Goal: Task Accomplishment & Management: Manage account settings

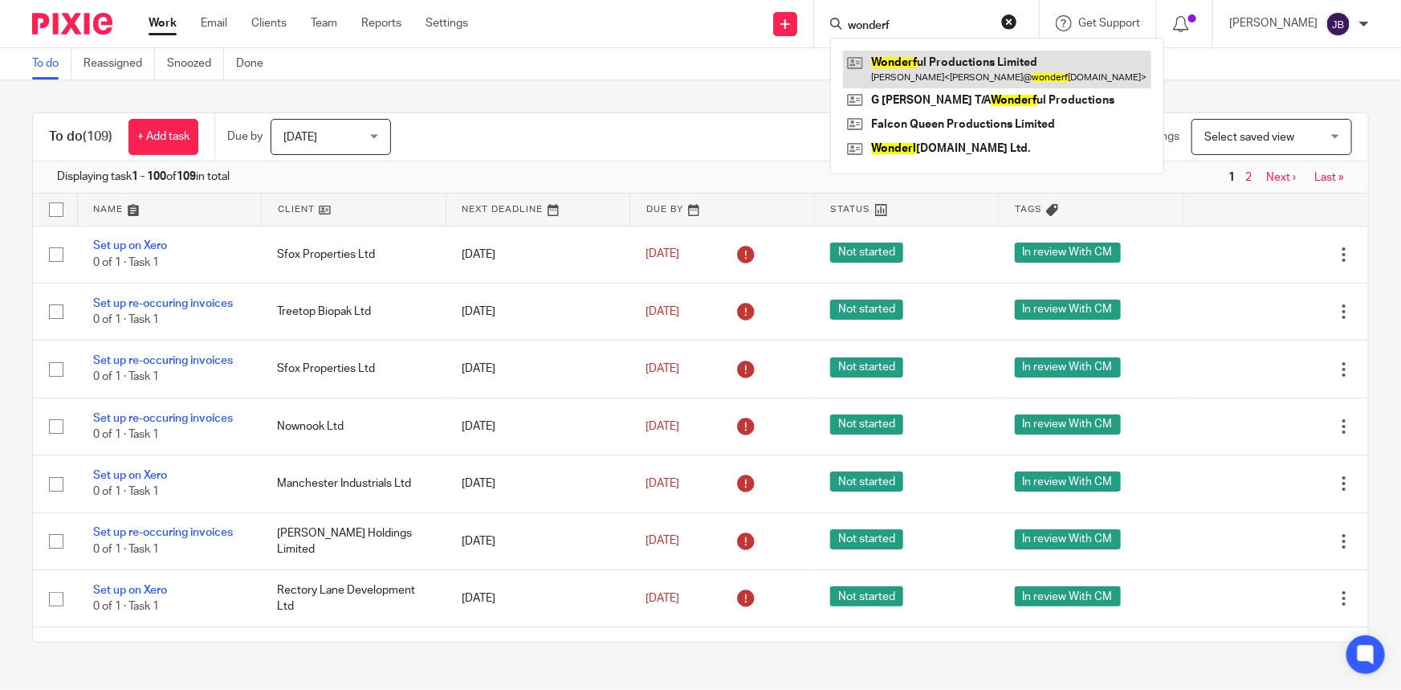
type input "wonderf"
click at [979, 70] on link at bounding box center [997, 69] width 308 height 37
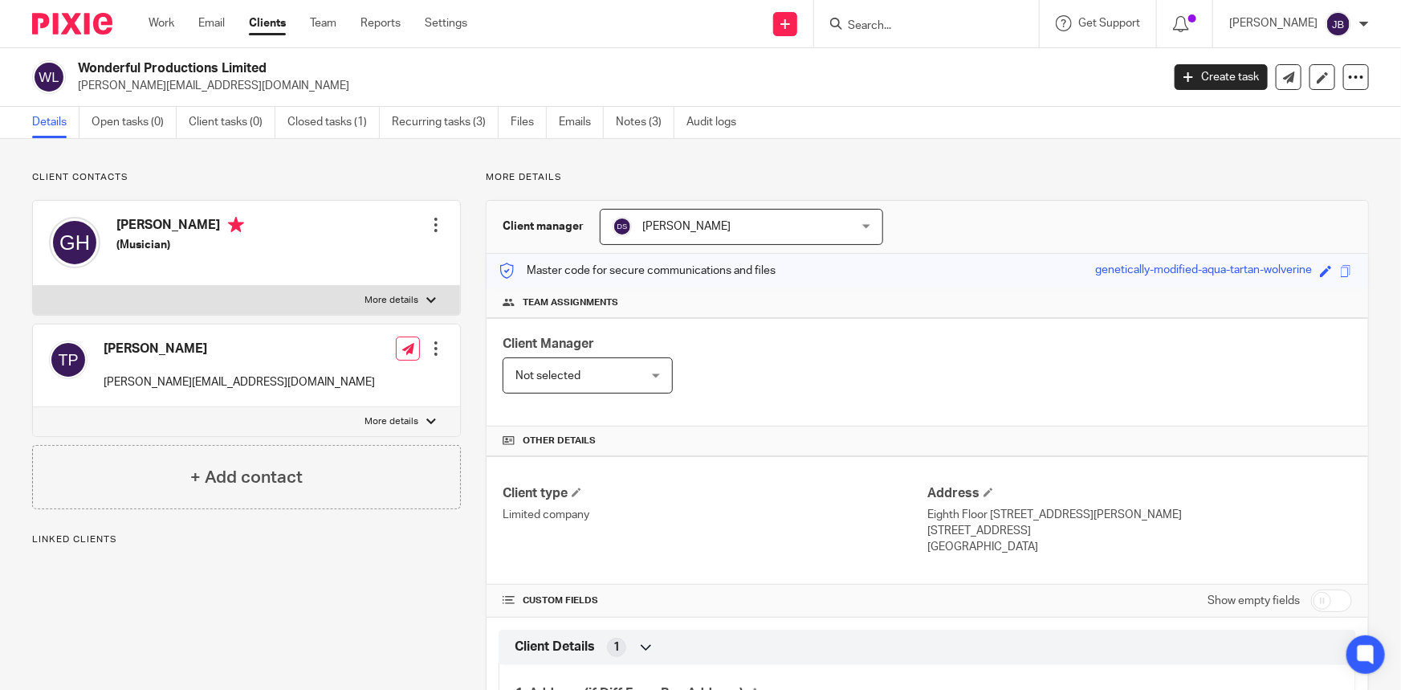
click at [632, 120] on link "Notes (3)" at bounding box center [645, 122] width 59 height 31
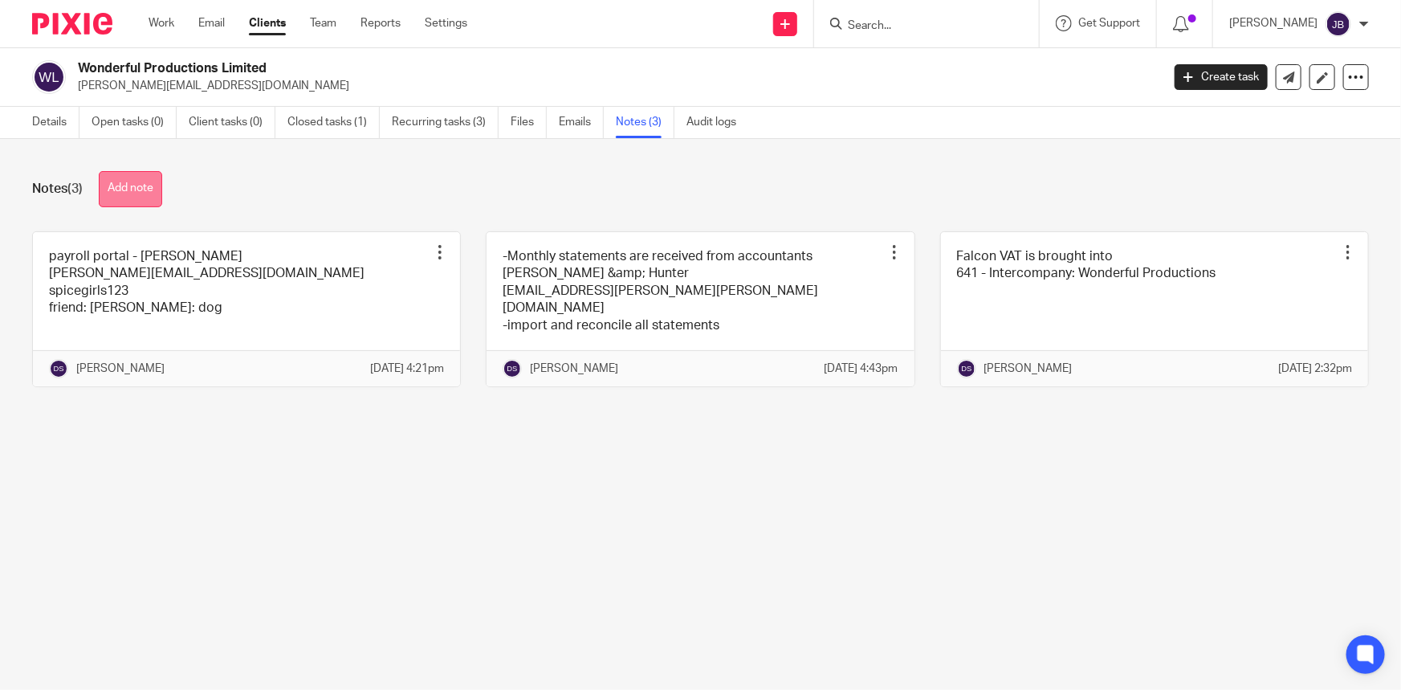
click at [132, 185] on button "Add note" at bounding box center [130, 189] width 63 height 36
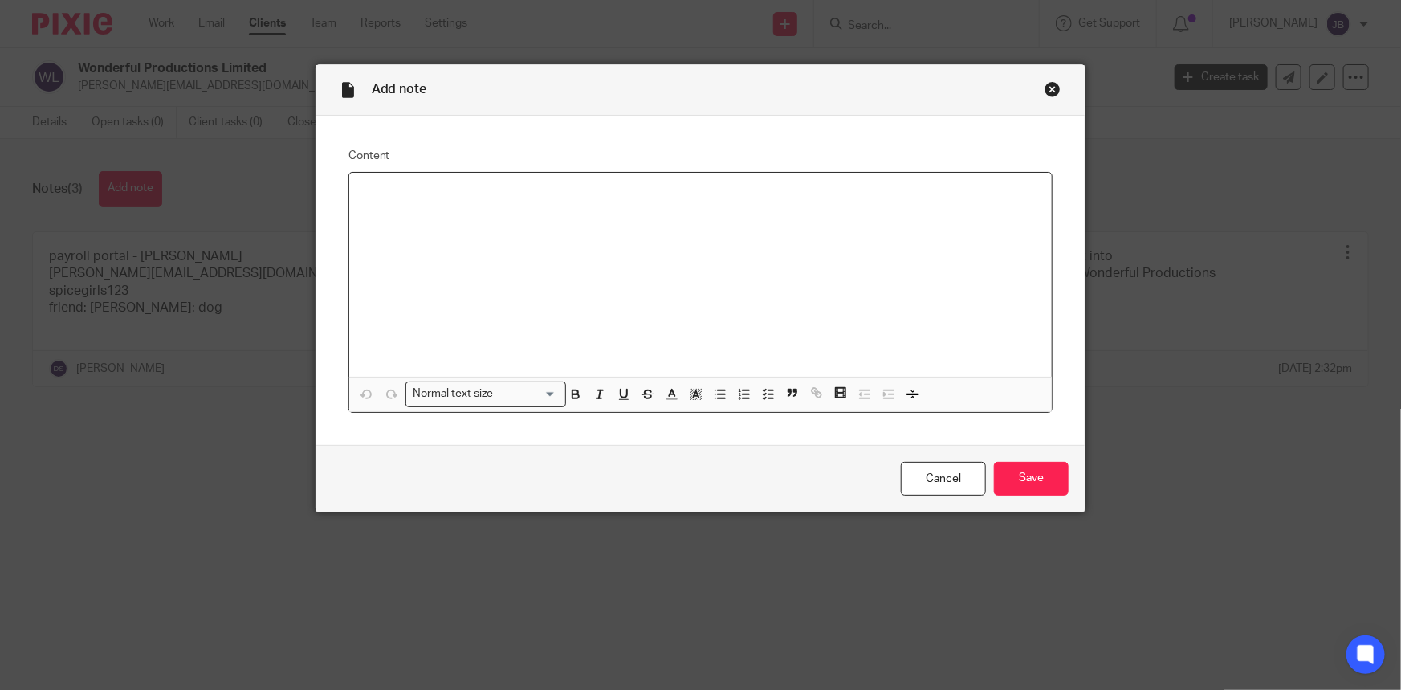
click at [454, 258] on div at bounding box center [700, 275] width 703 height 204
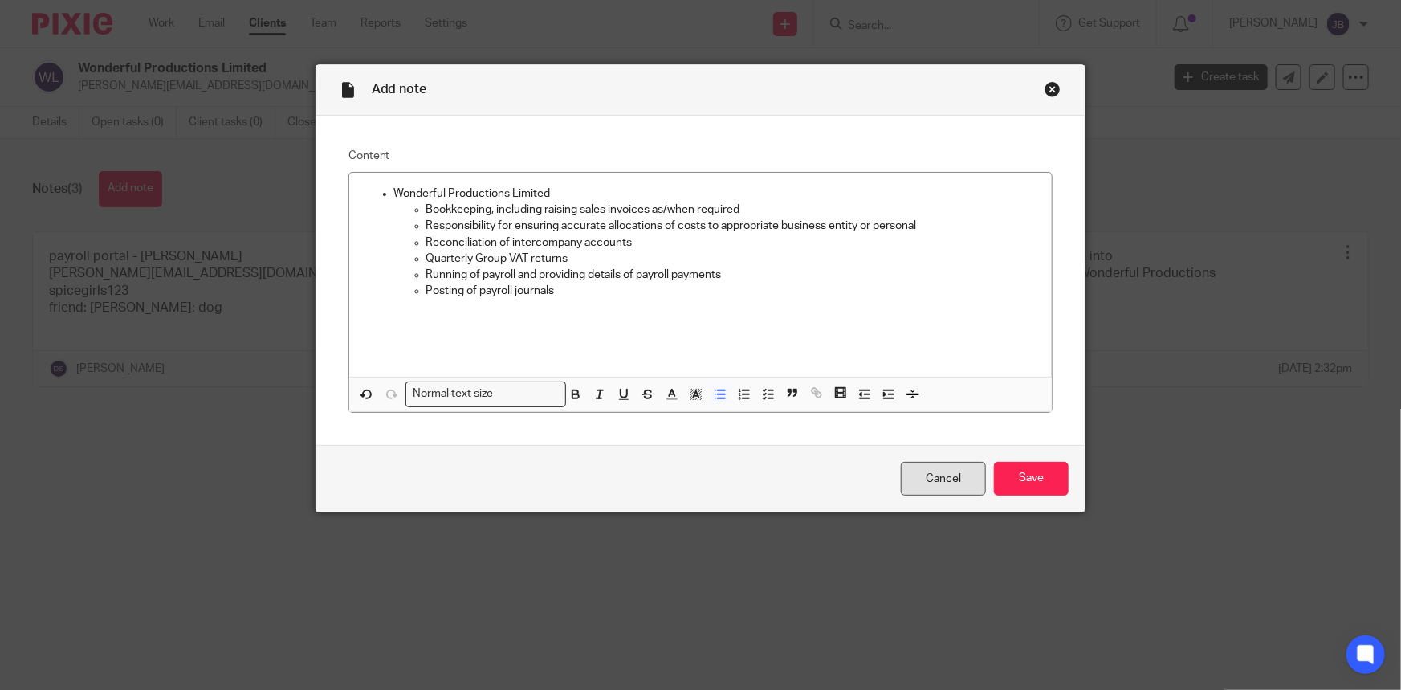
drag, startPoint x: 1028, startPoint y: 476, endPoint x: 937, endPoint y: 467, distance: 91.9
click at [1027, 476] on input "Save" at bounding box center [1031, 479] width 75 height 35
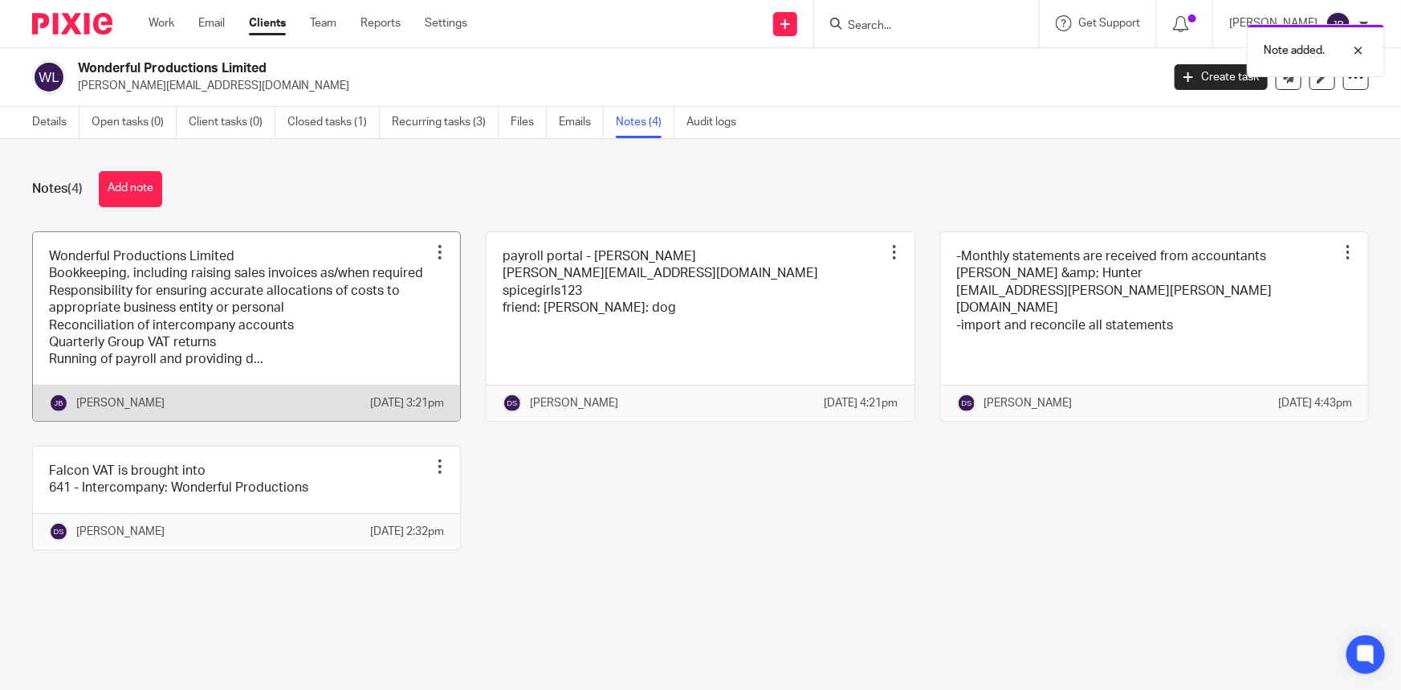
click at [433, 254] on div at bounding box center [440, 252] width 16 height 16
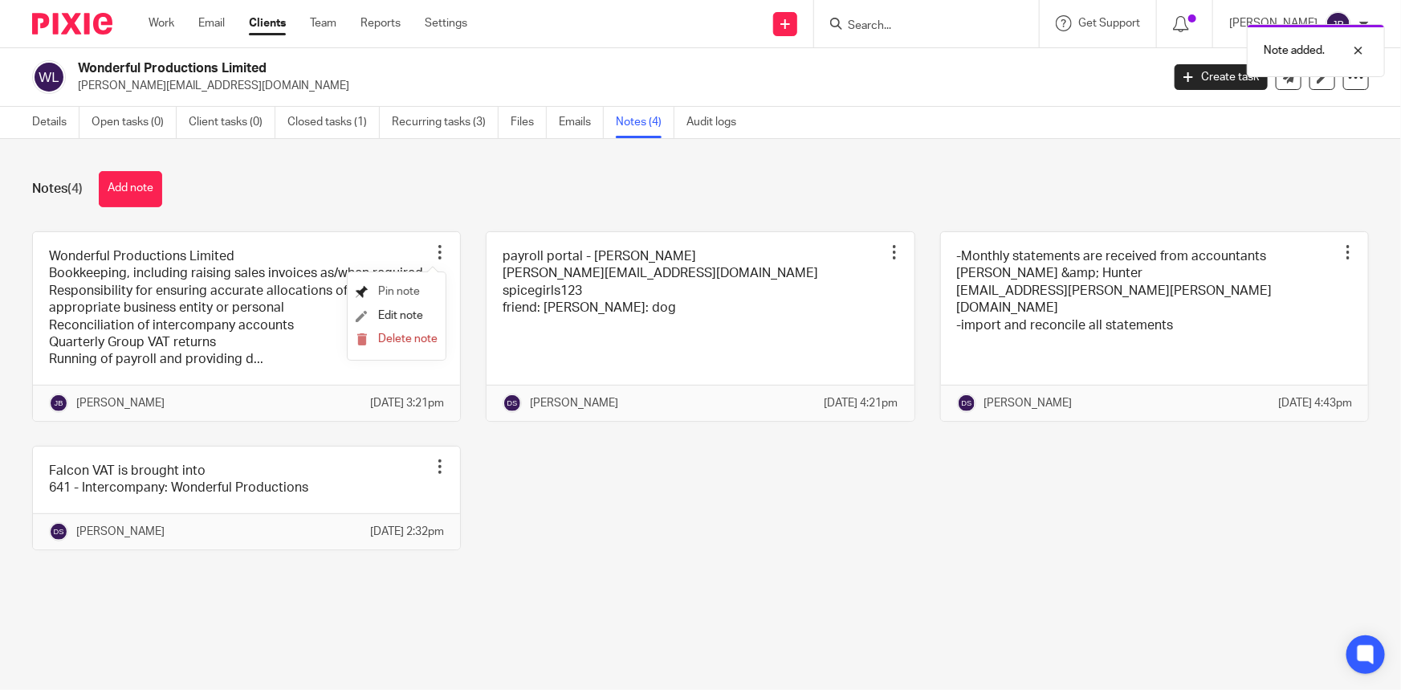
click at [416, 287] on span "Pin note" at bounding box center [399, 291] width 42 height 11
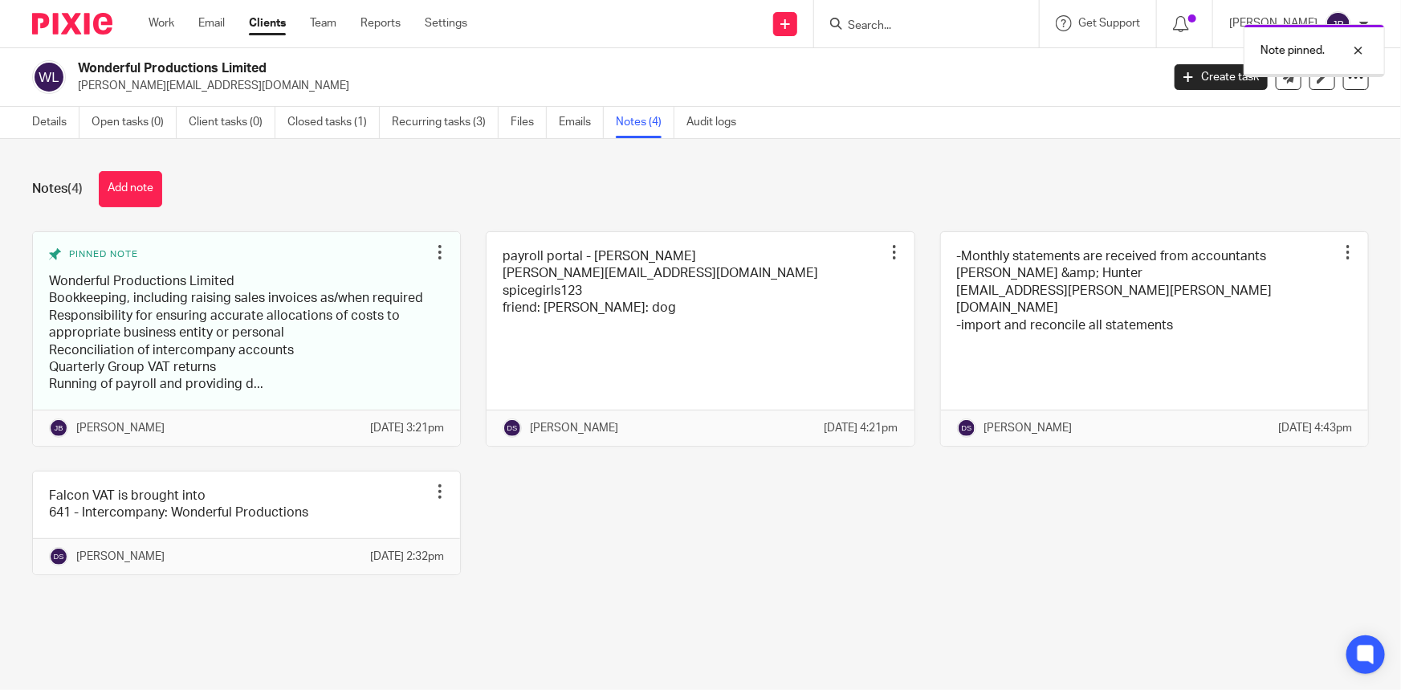
click at [929, 21] on div "Note pinned." at bounding box center [1043, 46] width 685 height 61
click at [932, 10] on div at bounding box center [926, 23] width 225 height 47
click at [941, 25] on div "Note pinned." at bounding box center [1043, 46] width 685 height 61
drag, startPoint x: 1359, startPoint y: 48, endPoint x: 1344, endPoint y: 48, distance: 15.3
click at [1358, 48] on div at bounding box center [1345, 50] width 43 height 19
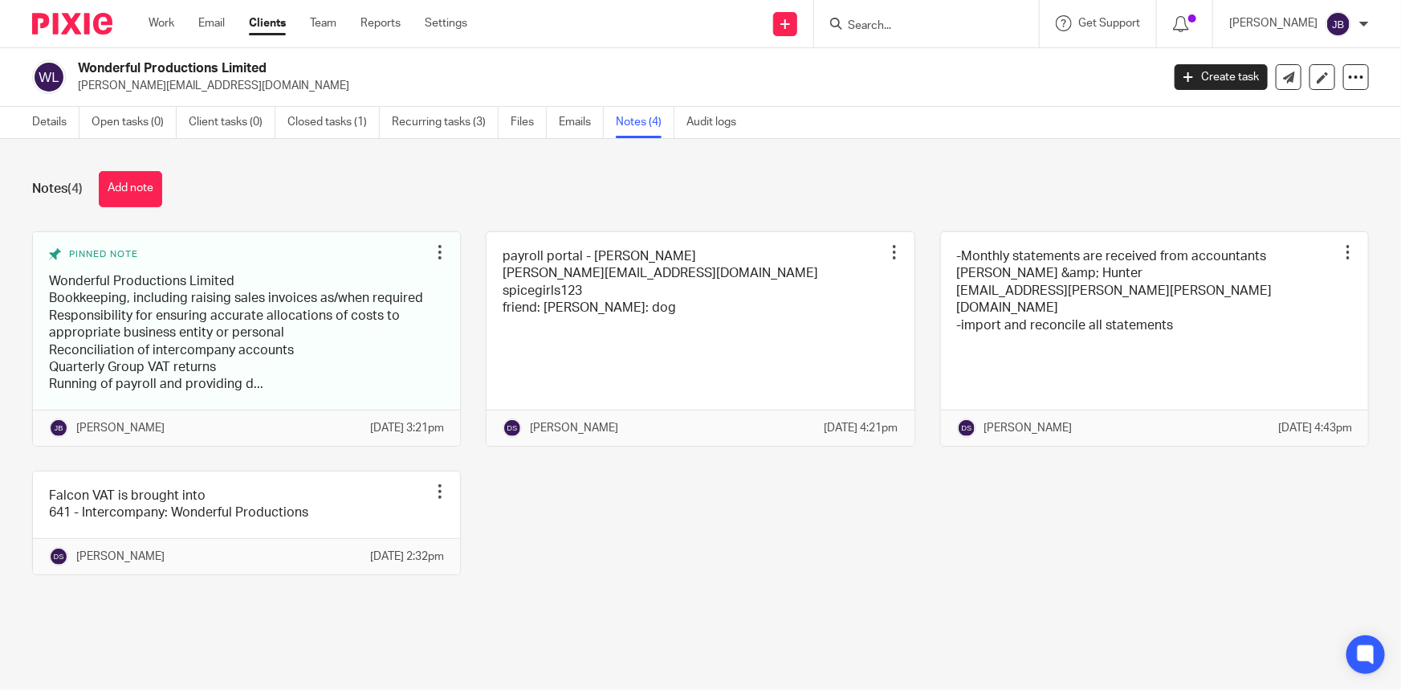
click at [914, 23] on input "Search" at bounding box center [918, 26] width 144 height 14
type input "g"
type input "g ho"
click at [974, 61] on link at bounding box center [956, 63] width 226 height 24
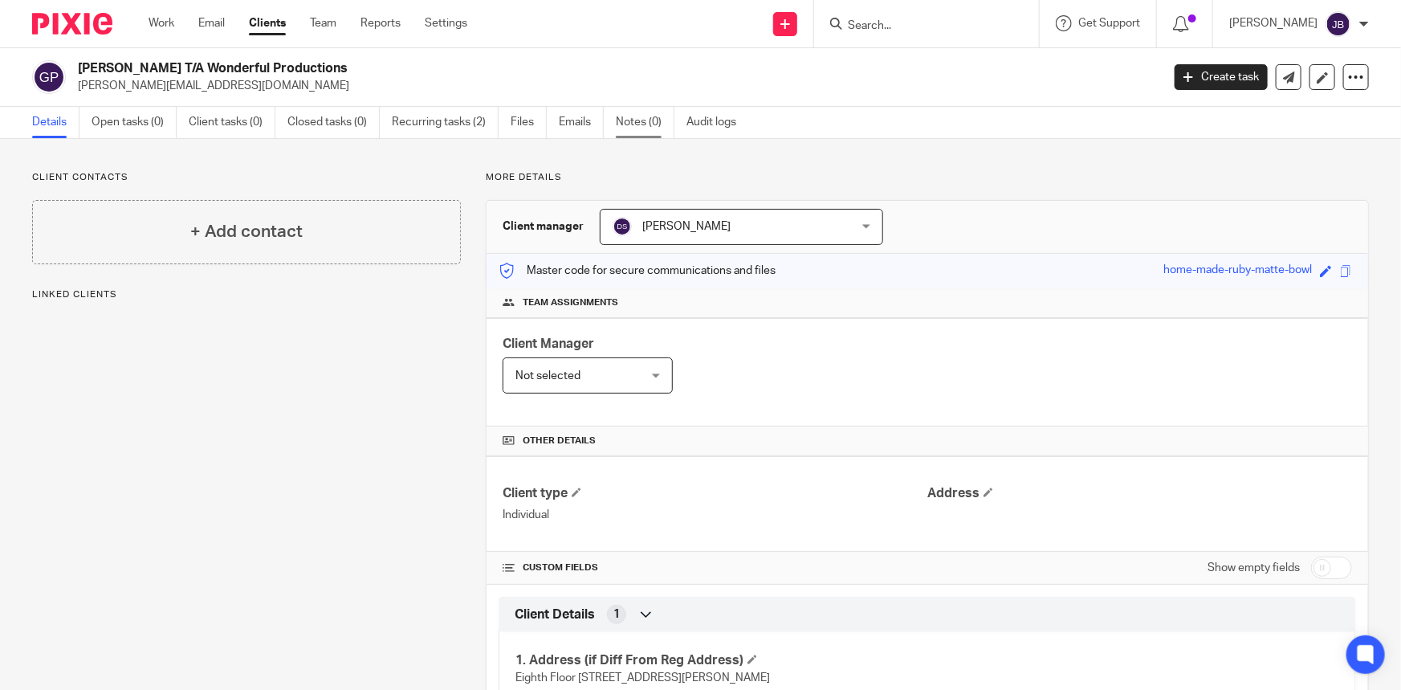
click at [648, 135] on link "Notes (0)" at bounding box center [645, 122] width 59 height 31
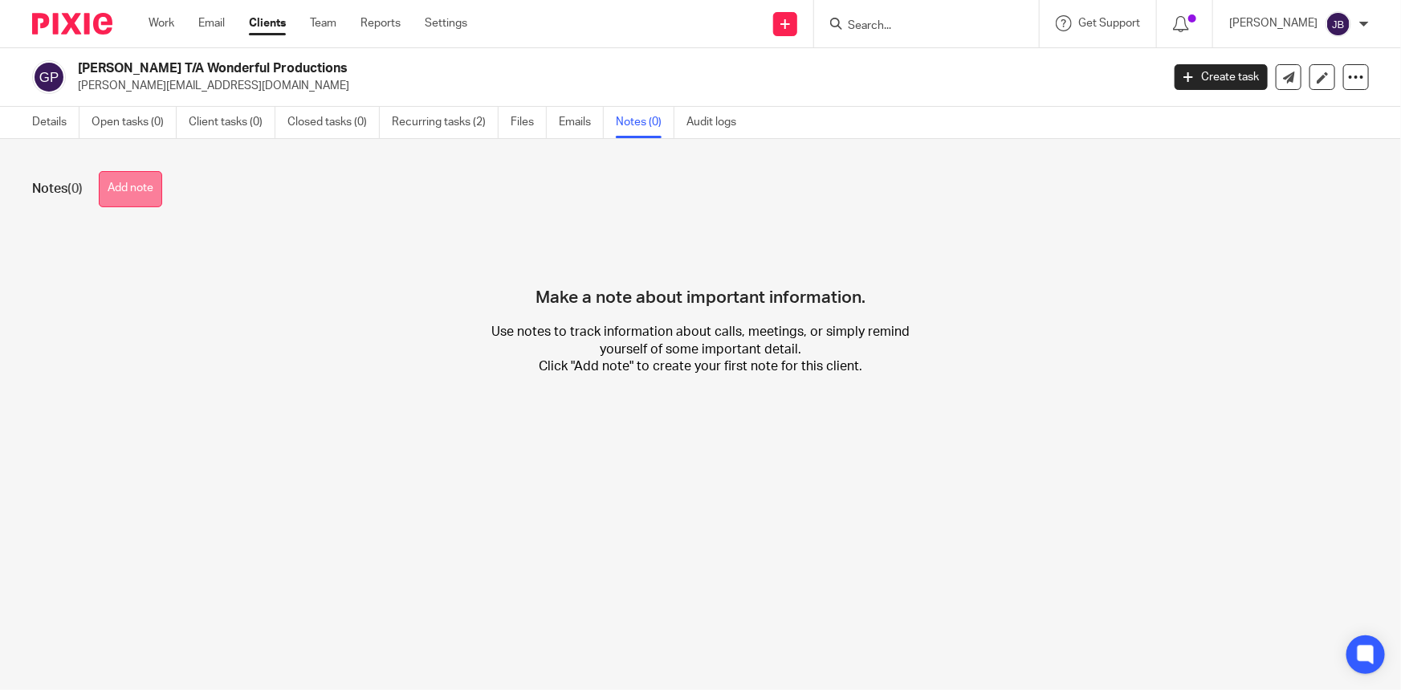
click at [112, 185] on button "Add note" at bounding box center [130, 189] width 63 height 36
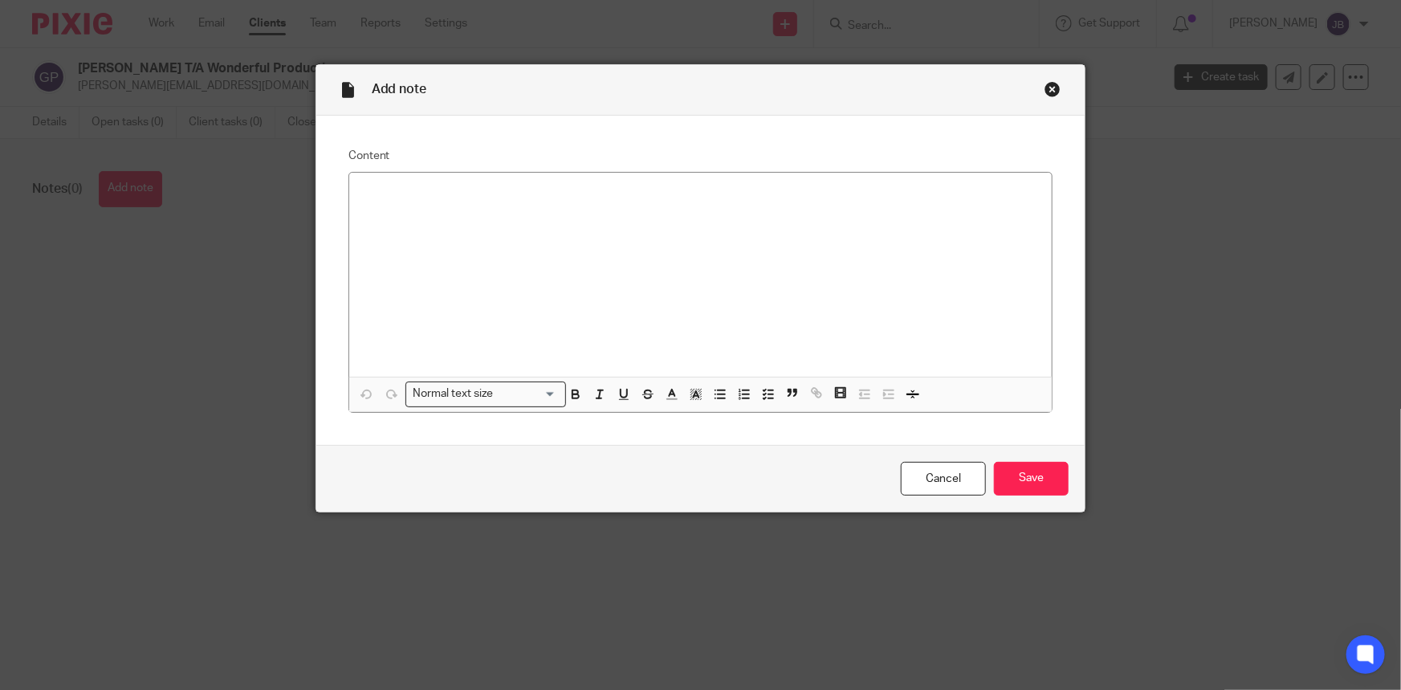
click at [535, 205] on div at bounding box center [700, 275] width 703 height 204
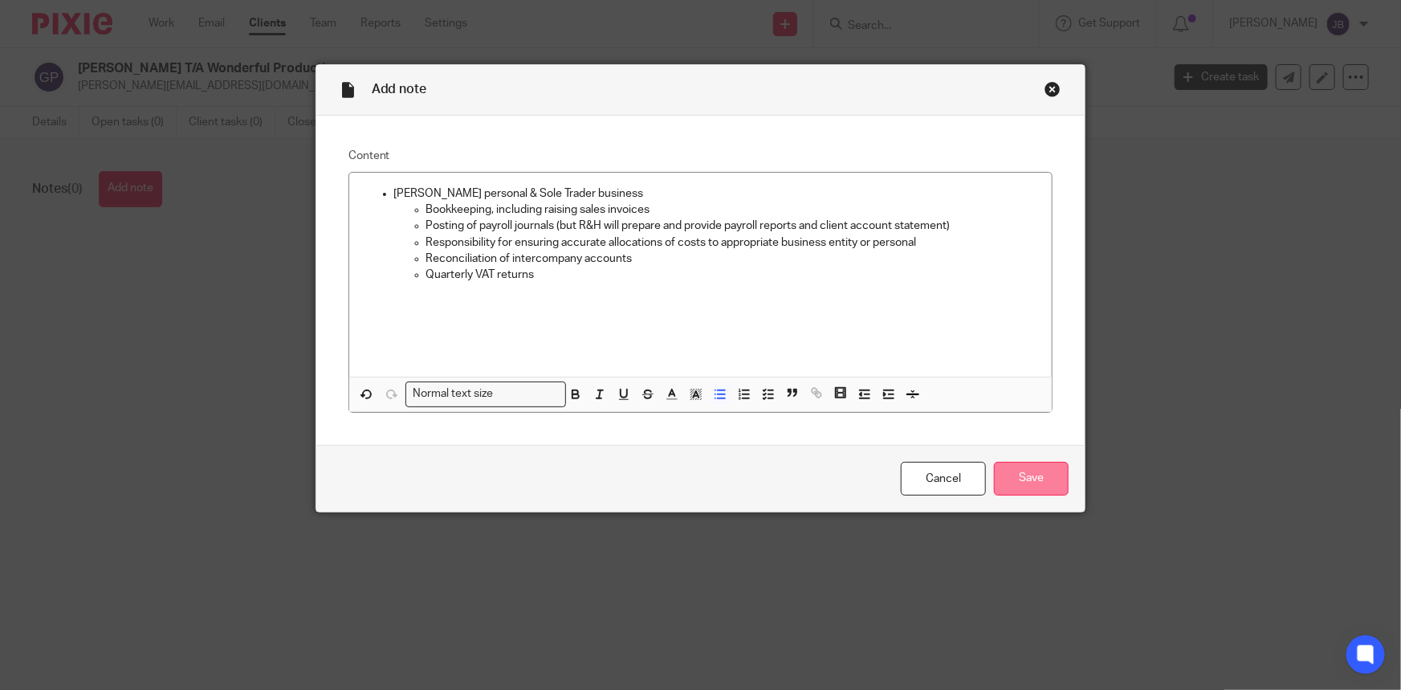
click at [1010, 474] on input "Save" at bounding box center [1031, 479] width 75 height 35
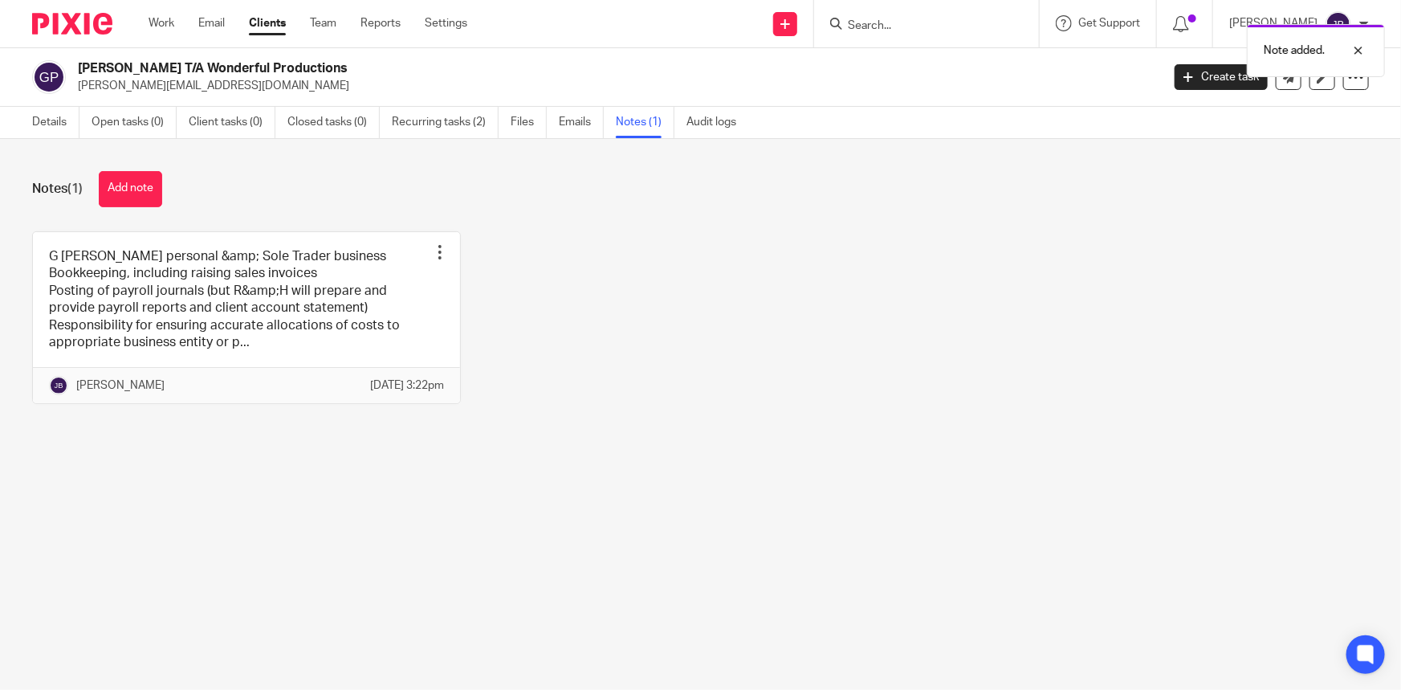
click at [929, 35] on div "Note added." at bounding box center [1043, 46] width 685 height 61
click at [928, 24] on div "Note added." at bounding box center [1043, 46] width 685 height 61
click at [915, 23] on div "Note added." at bounding box center [1043, 46] width 685 height 61
click at [1357, 55] on div at bounding box center [1345, 50] width 43 height 19
click at [932, 25] on input "Search" at bounding box center [918, 26] width 144 height 14
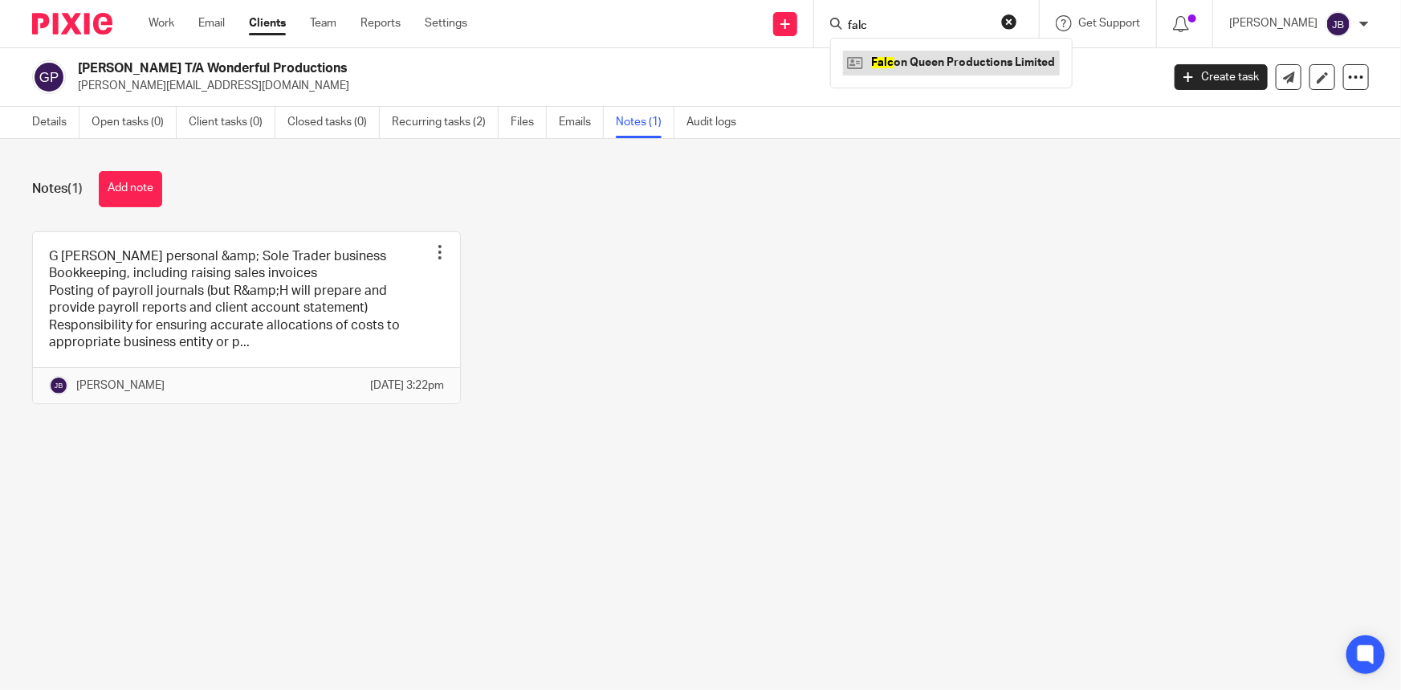
type input "falc"
click at [974, 64] on link at bounding box center [951, 63] width 217 height 24
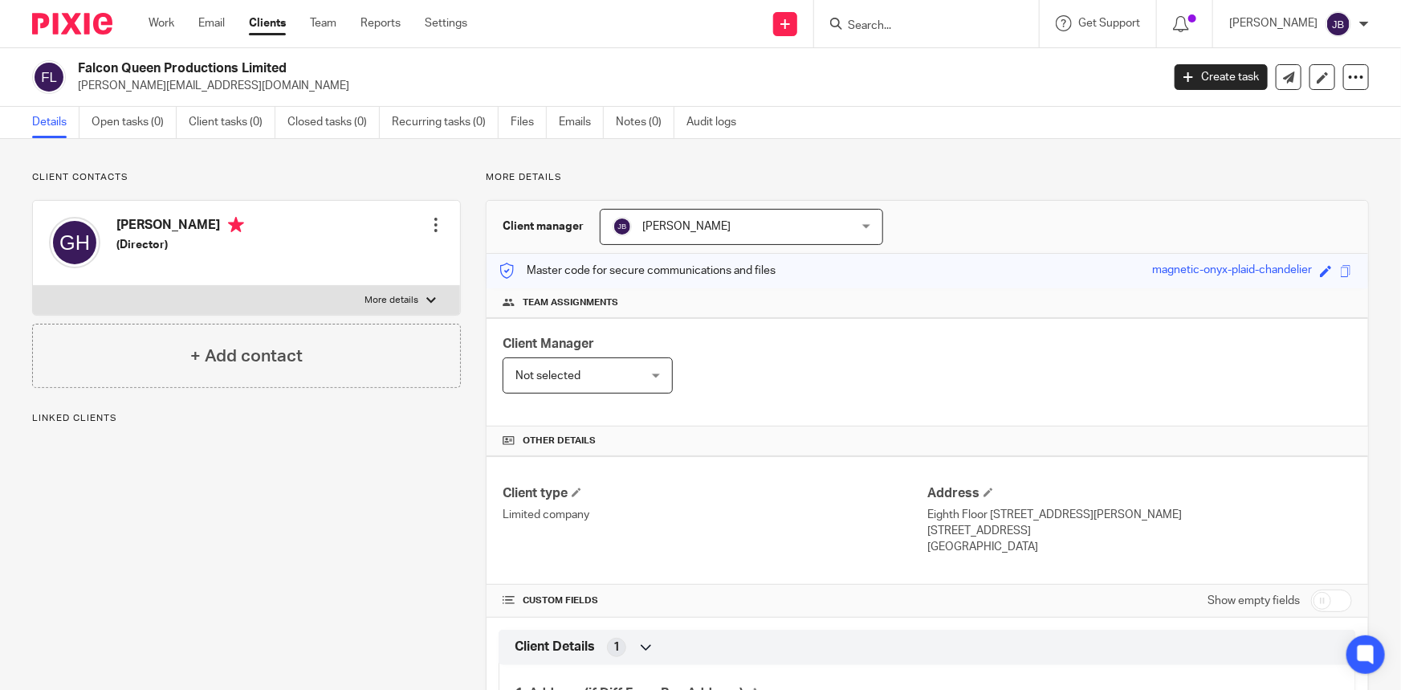
click at [637, 122] on link "Notes (0)" at bounding box center [645, 122] width 59 height 31
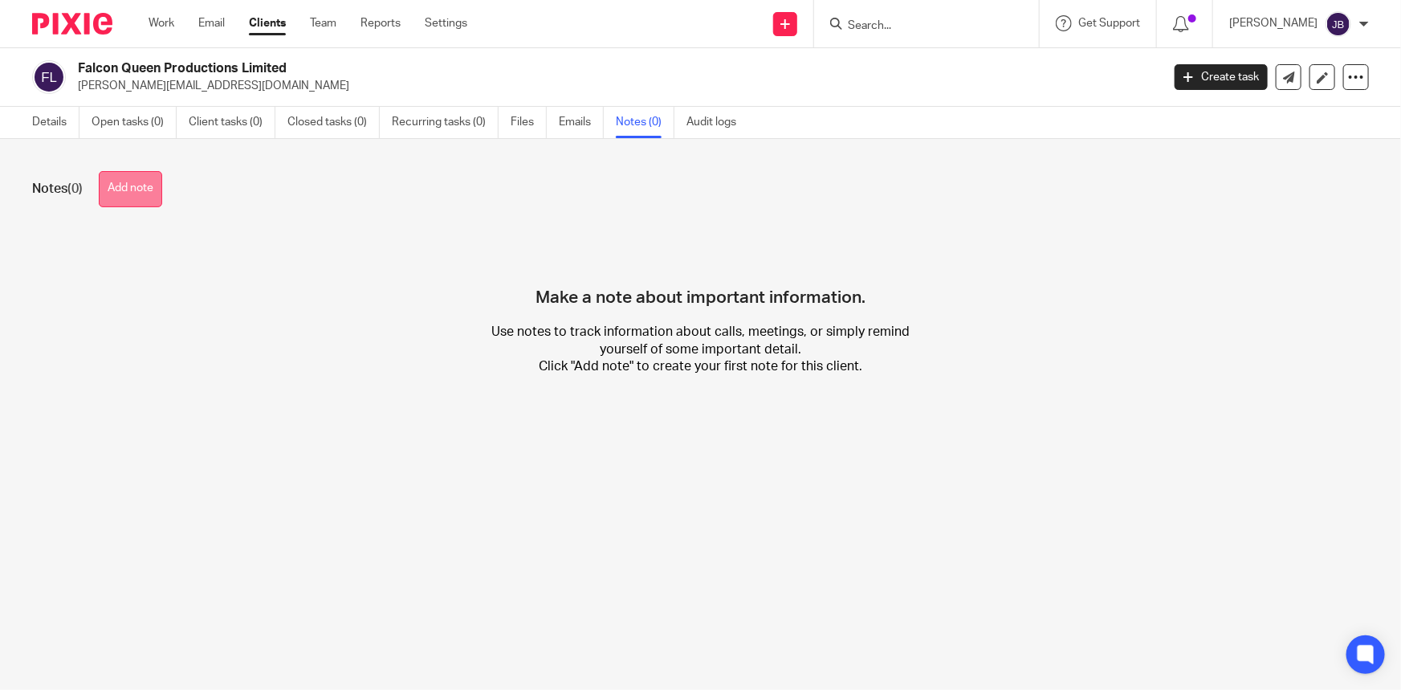
click at [146, 189] on button "Add note" at bounding box center [130, 189] width 63 height 36
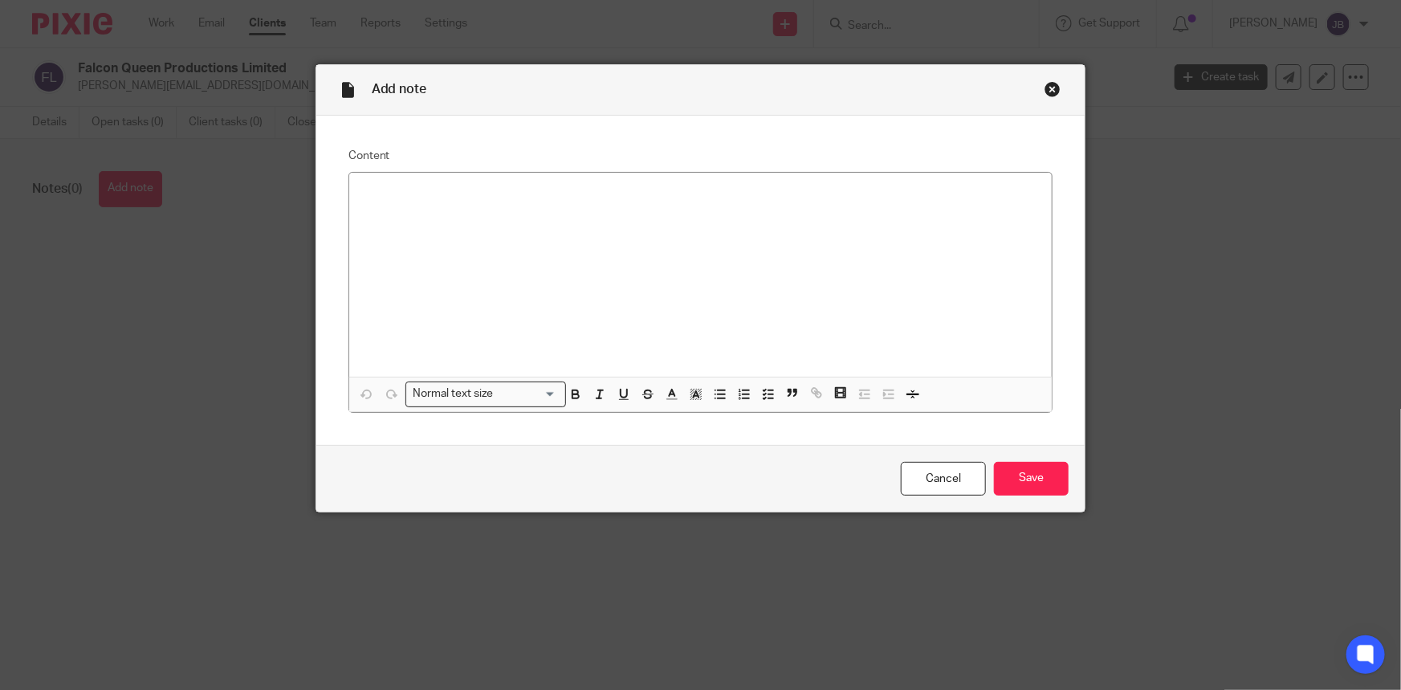
click at [474, 251] on div at bounding box center [700, 275] width 703 height 204
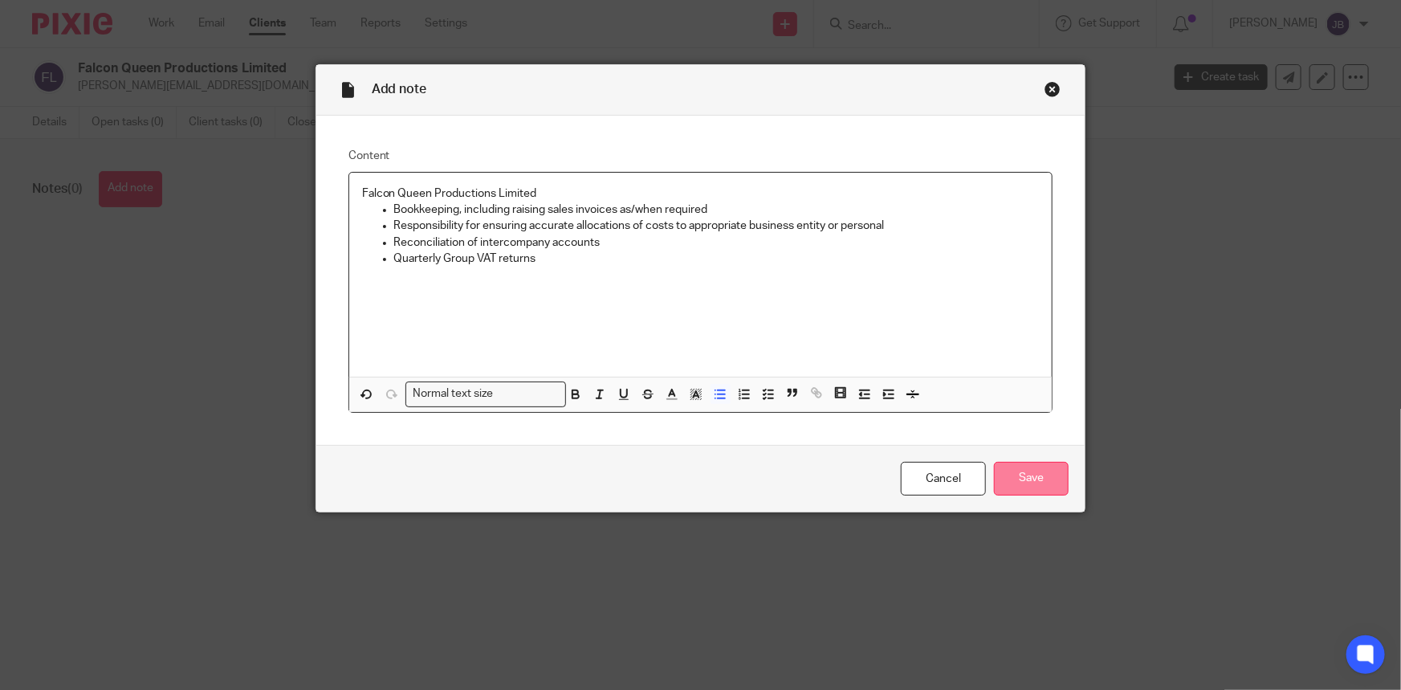
click at [1013, 482] on input "Save" at bounding box center [1031, 479] width 75 height 35
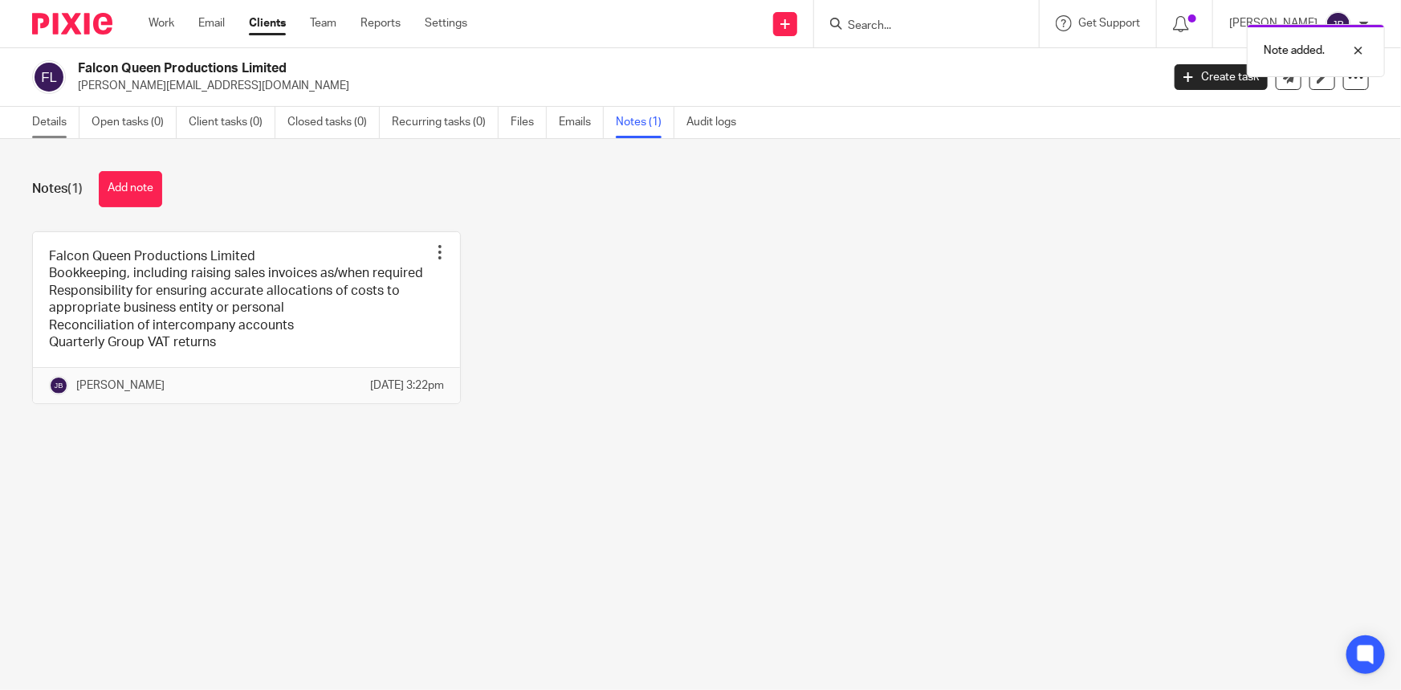
click at [32, 128] on link "Details" at bounding box center [55, 122] width 47 height 31
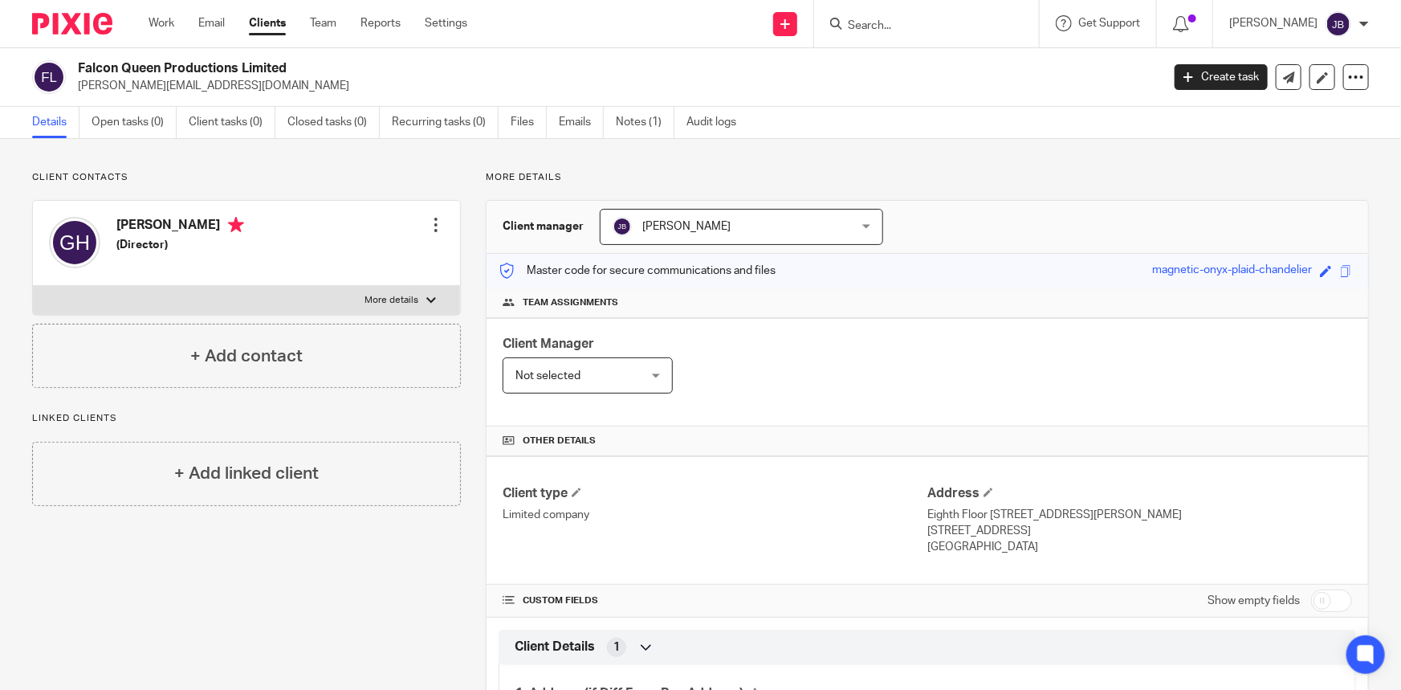
click at [729, 220] on span "[PERSON_NAME]" at bounding box center [719, 227] width 215 height 34
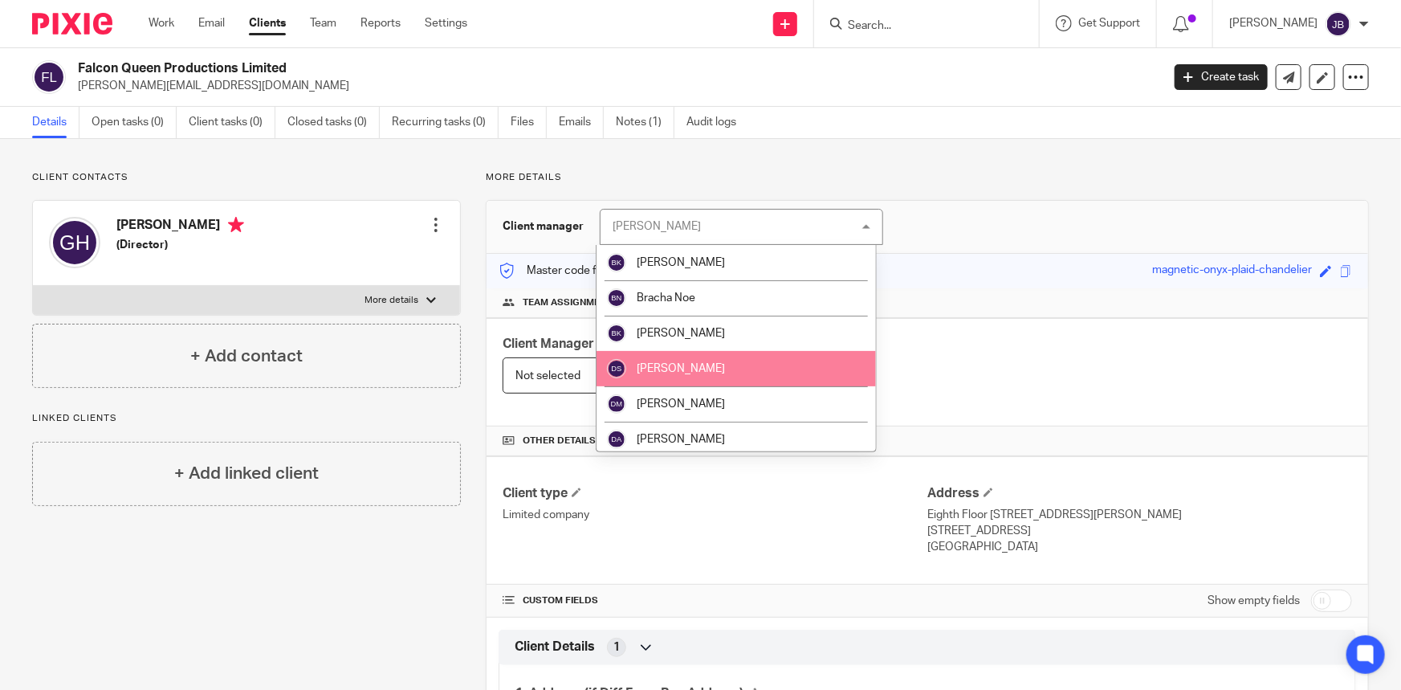
click at [704, 370] on span "[PERSON_NAME]" at bounding box center [681, 368] width 88 height 11
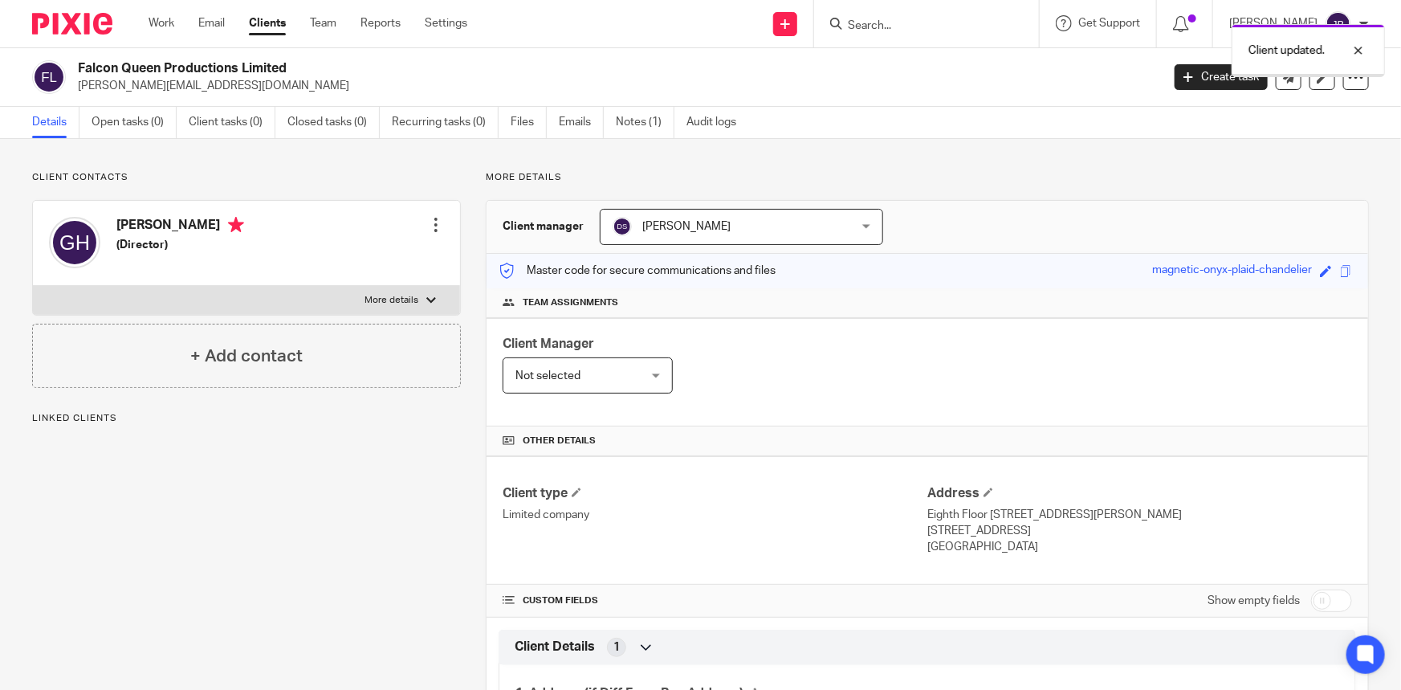
click at [927, 26] on div "Client updated." at bounding box center [1043, 46] width 685 height 61
click at [1356, 54] on div at bounding box center [1345, 50] width 43 height 19
click at [930, 22] on input "Search" at bounding box center [918, 26] width 144 height 14
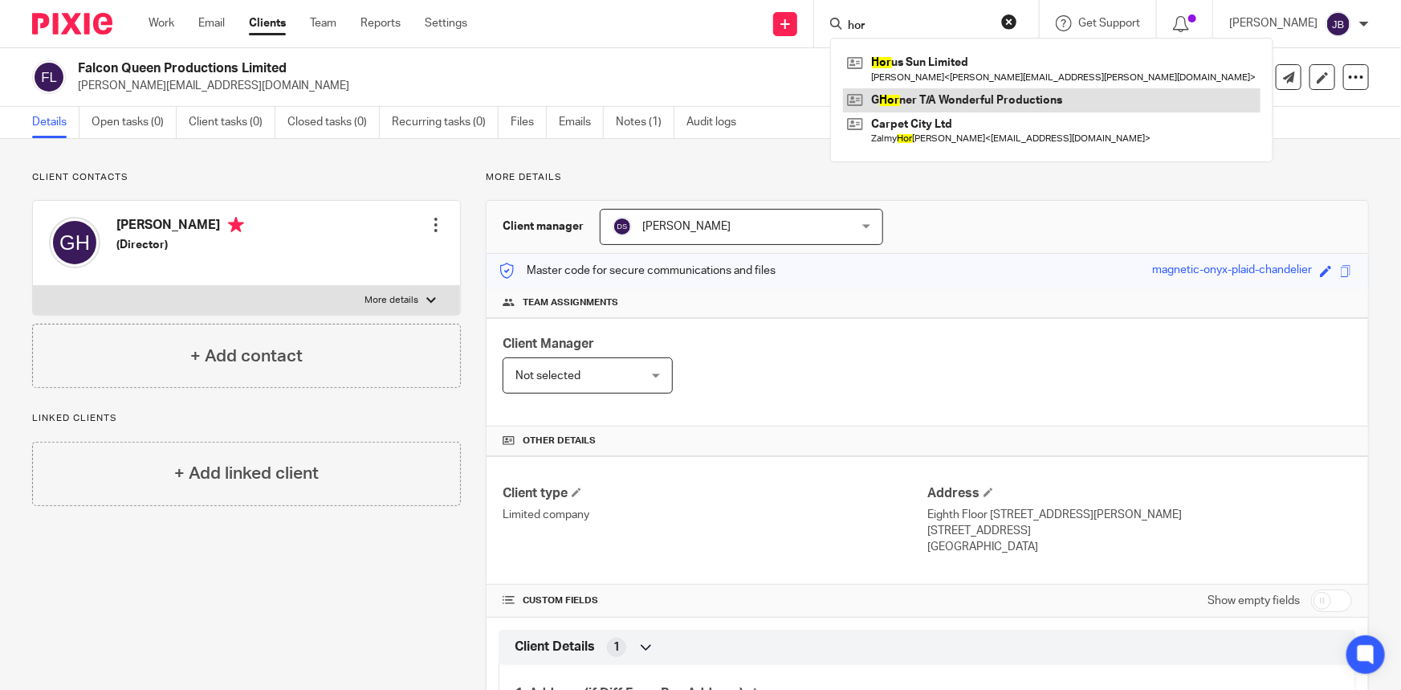
type input "hor"
click at [971, 92] on link at bounding box center [1051, 100] width 417 height 24
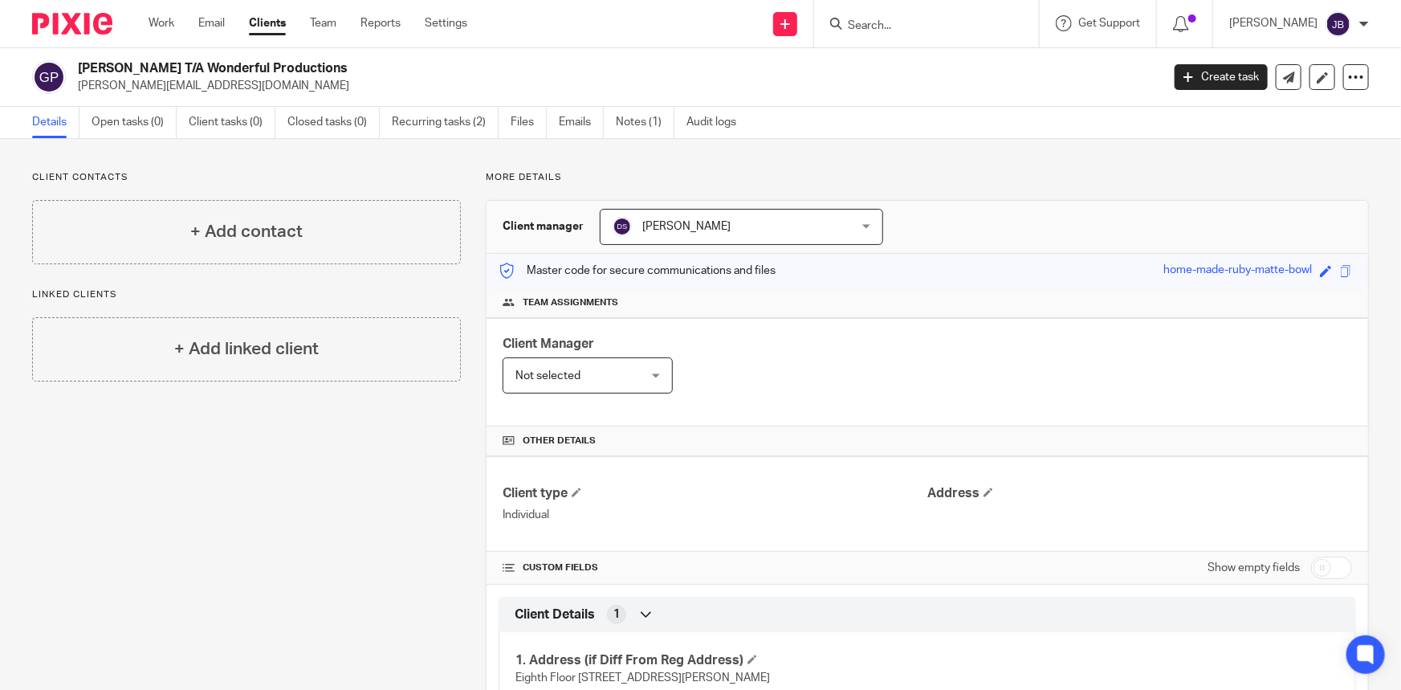
click at [943, 23] on input "Search" at bounding box center [918, 26] width 144 height 14
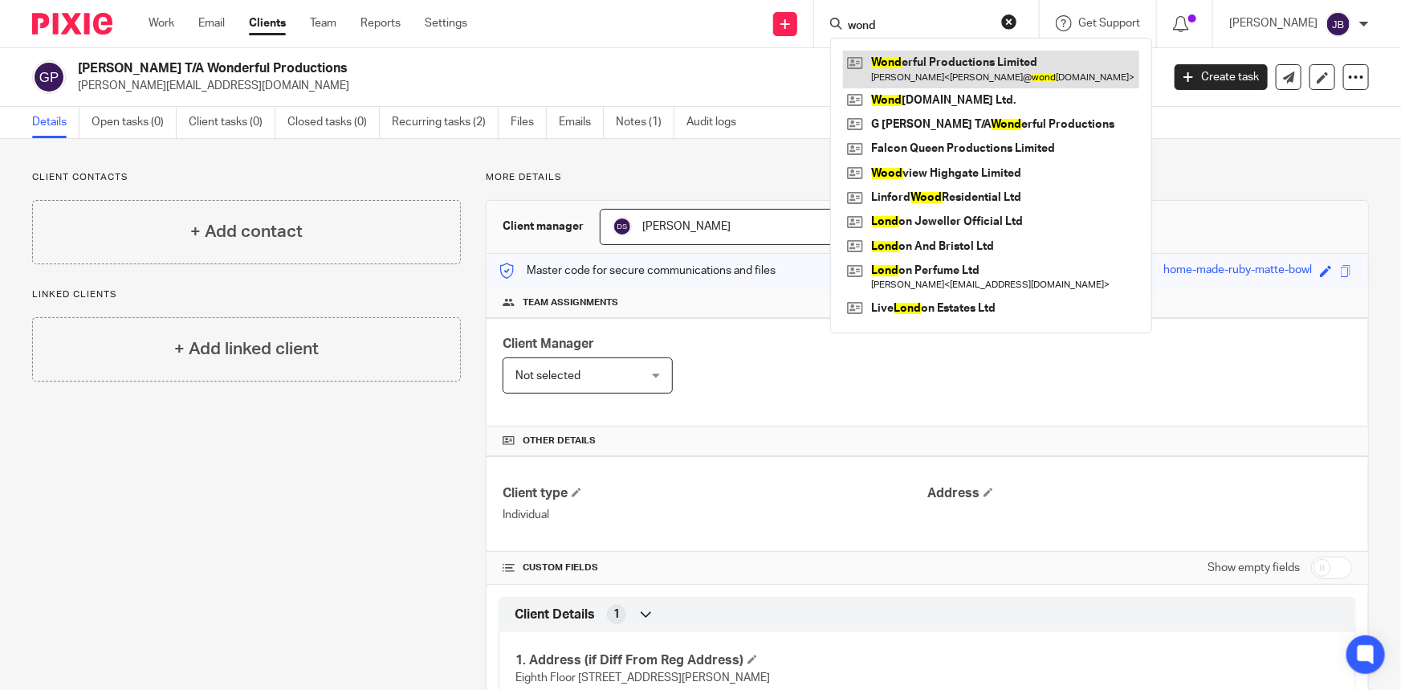
type input "wond"
click at [969, 71] on link at bounding box center [991, 69] width 296 height 37
